Goal: Information Seeking & Learning: Learn about a topic

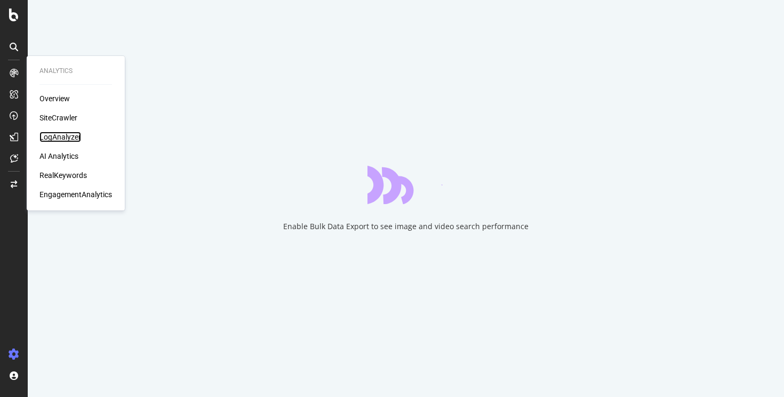
click at [50, 138] on div "LogAnalyzer" at bounding box center [60, 137] width 42 height 11
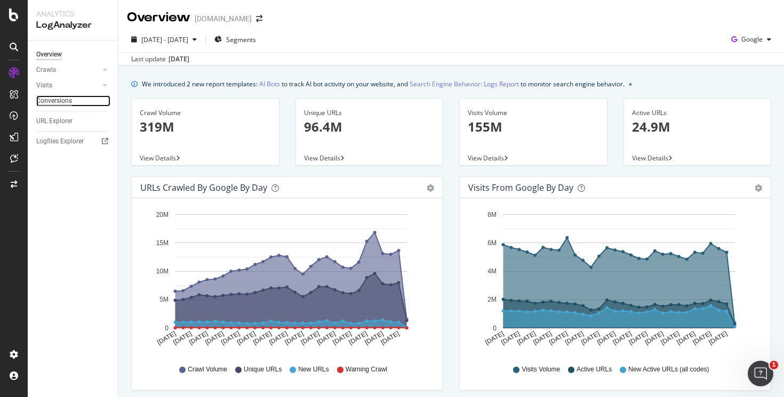
click at [58, 102] on div "Conversions" at bounding box center [54, 100] width 36 height 11
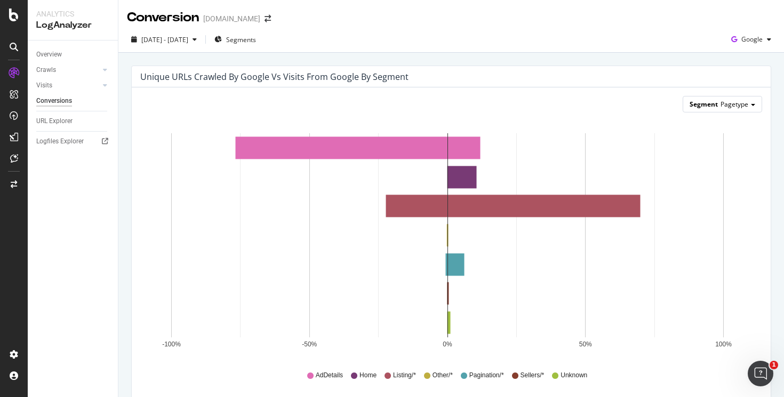
click at [705, 104] on span "Segment" at bounding box center [704, 104] width 28 height 9
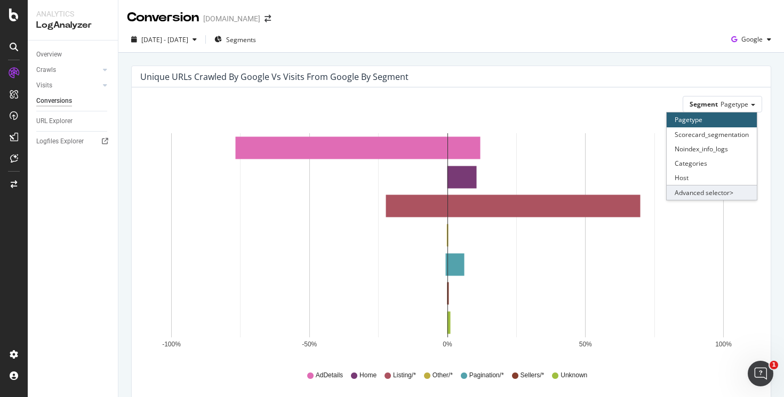
click at [722, 196] on div "Advanced selector >" at bounding box center [712, 192] width 90 height 15
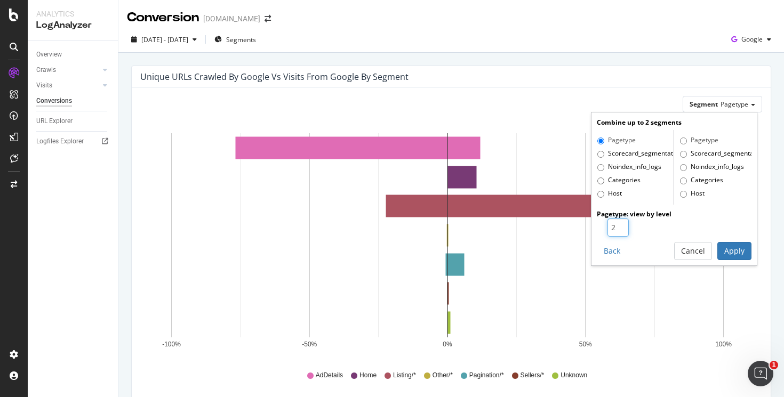
click at [614, 222] on input "2" at bounding box center [618, 228] width 21 height 18
click at [614, 222] on input "3" at bounding box center [618, 228] width 21 height 18
type input "4"
click at [614, 222] on input "4" at bounding box center [618, 228] width 21 height 18
click at [730, 254] on button "Apply" at bounding box center [735, 251] width 34 height 18
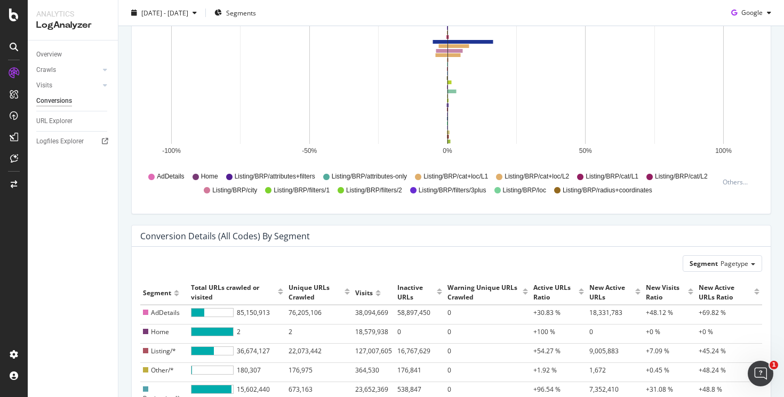
scroll to position [316, 0]
